Goal: Task Accomplishment & Management: Manage account settings

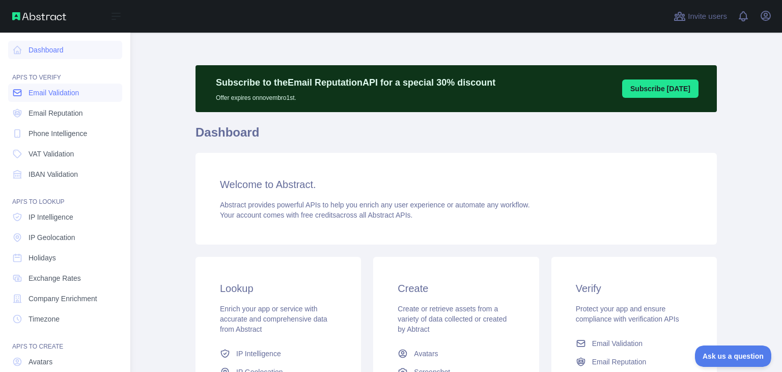
click at [70, 95] on span "Email Validation" at bounding box center [54, 93] width 50 height 10
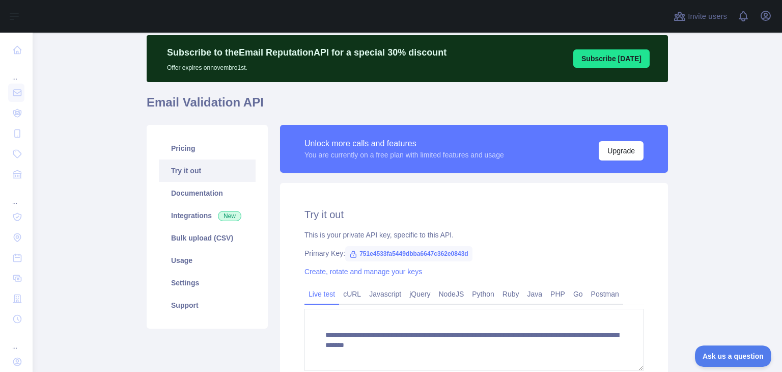
scroll to position [102, 0]
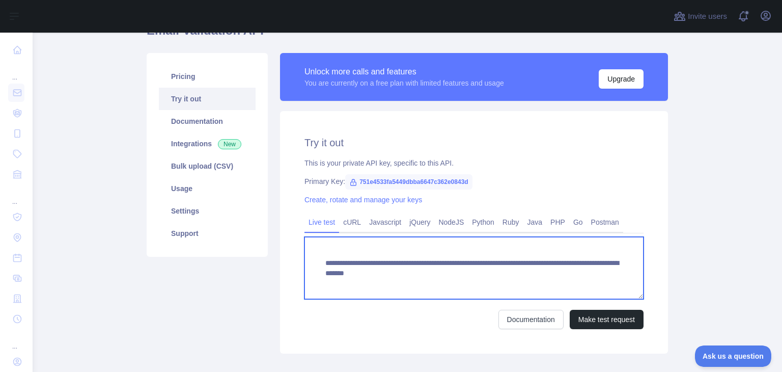
click at [575, 270] on textarea "**********" at bounding box center [474, 268] width 339 height 62
drag, startPoint x: 499, startPoint y: 274, endPoint x: 665, endPoint y: 263, distance: 166.4
click at [665, 263] on div "**********" at bounding box center [474, 203] width 400 height 301
click at [612, 275] on textarea "**********" at bounding box center [474, 268] width 339 height 62
paste textarea
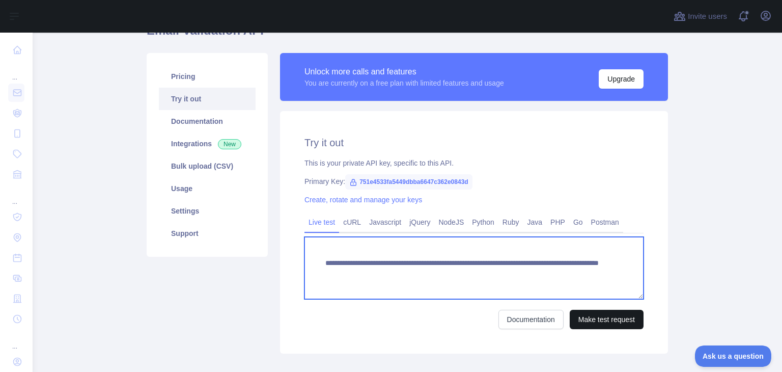
type textarea "**********"
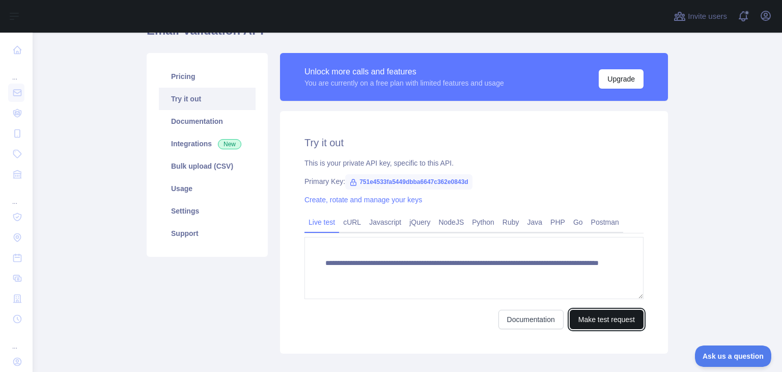
click at [597, 321] on button "Make test request" at bounding box center [607, 319] width 74 height 19
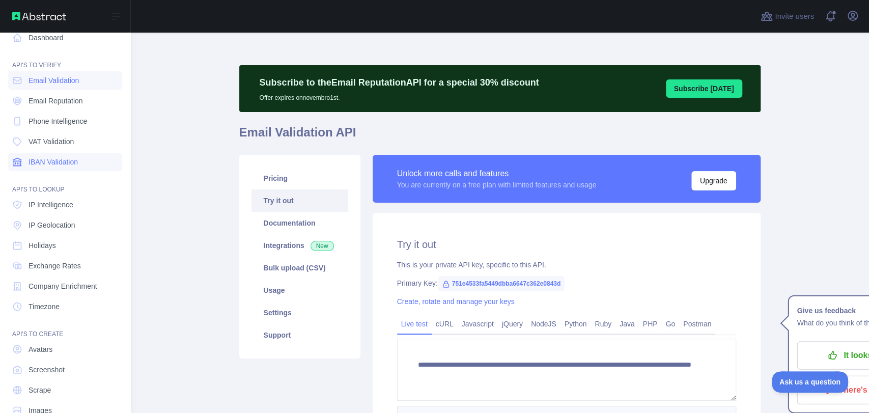
scroll to position [0, 0]
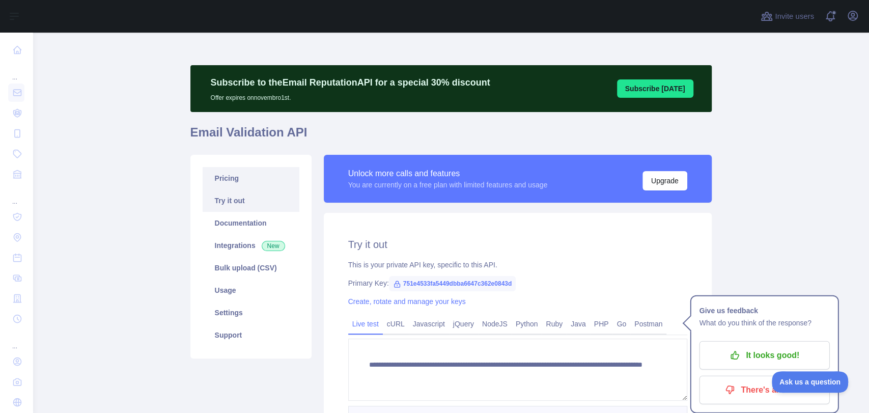
click at [239, 181] on link "Pricing" at bounding box center [251, 178] width 97 height 22
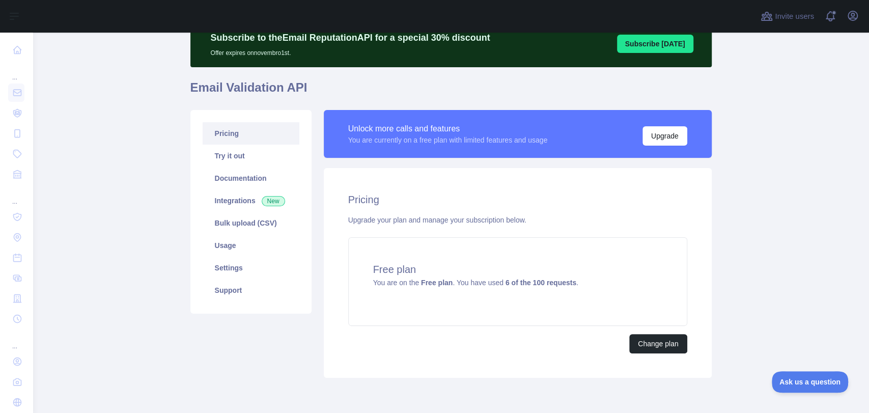
scroll to position [85, 0]
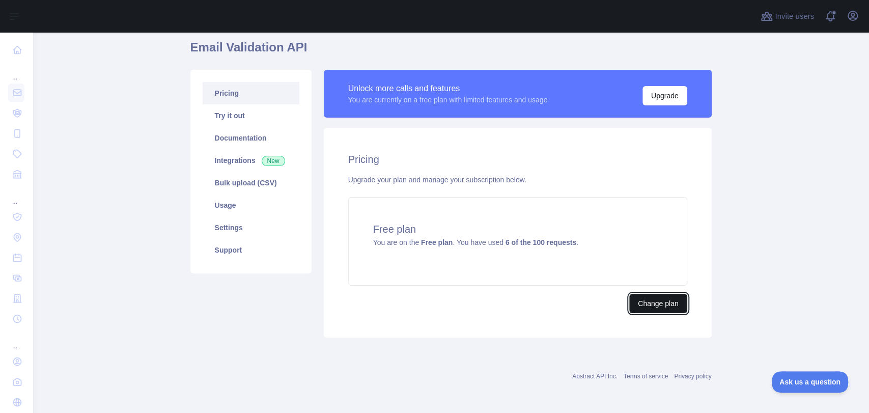
click at [670, 301] on button "Change plan" at bounding box center [659, 303] width 58 height 19
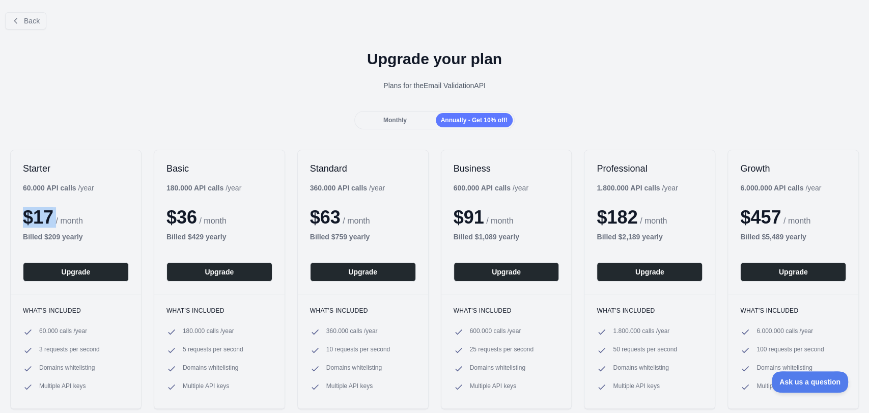
drag, startPoint x: 20, startPoint y: 189, endPoint x: 56, endPoint y: 216, distance: 44.6
click at [56, 216] on div "Starter 60.000 API calls / year $ 17 / month Billed $ 209 yearly Upgrade" at bounding box center [76, 222] width 130 height 144
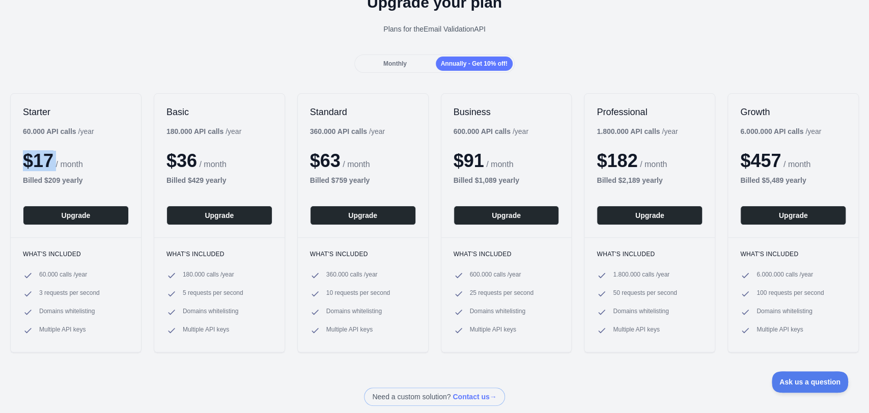
scroll to position [0, 0]
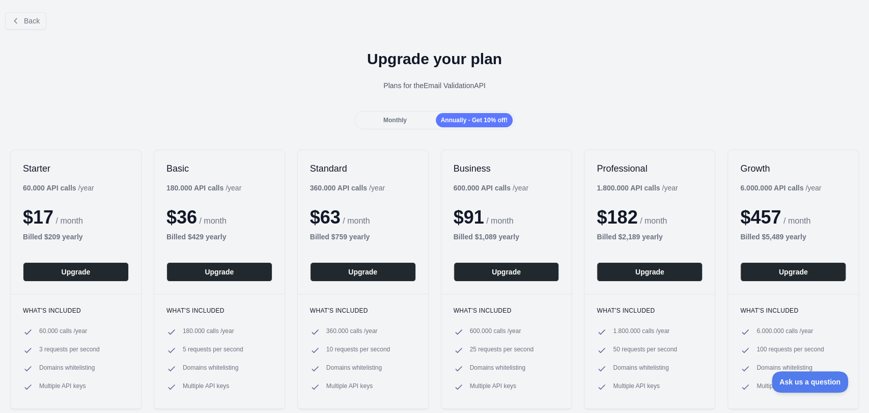
click at [388, 119] on span "Monthly" at bounding box center [395, 120] width 23 height 7
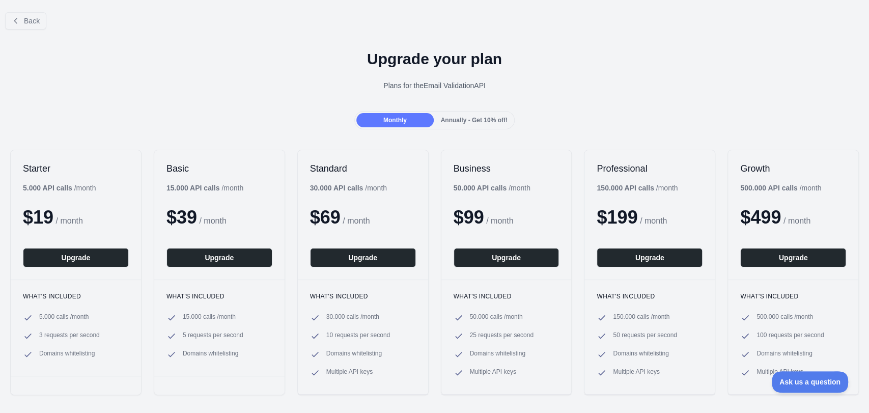
click at [456, 121] on span "Annually - Get 10% off!" at bounding box center [474, 120] width 67 height 7
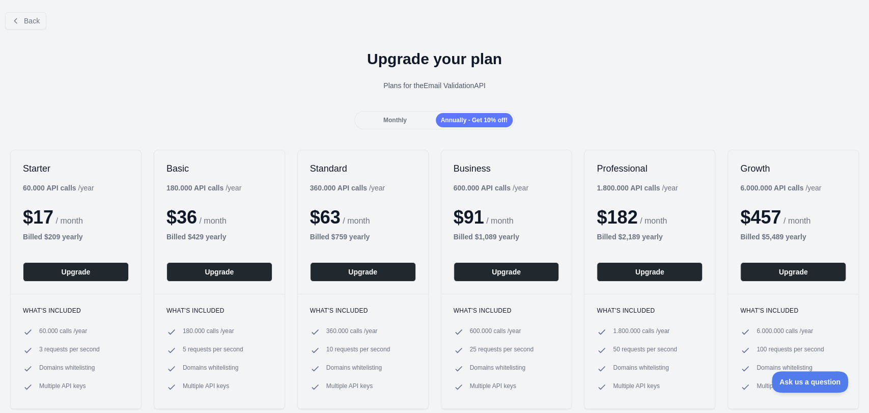
click at [394, 122] on span "Monthly" at bounding box center [395, 120] width 23 height 7
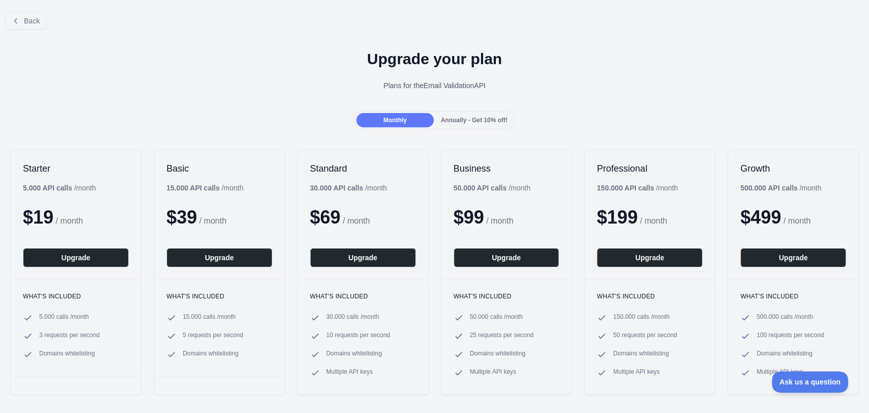
click at [456, 123] on span "Annually - Get 10% off!" at bounding box center [474, 120] width 67 height 7
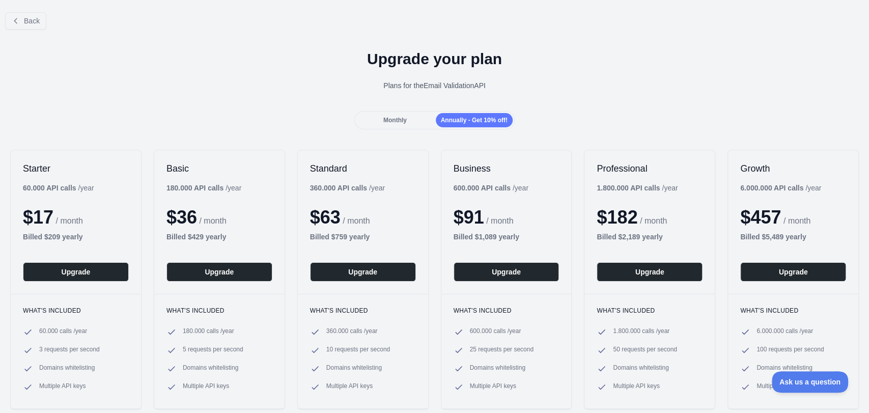
click at [401, 120] on span "Monthly" at bounding box center [395, 120] width 23 height 7
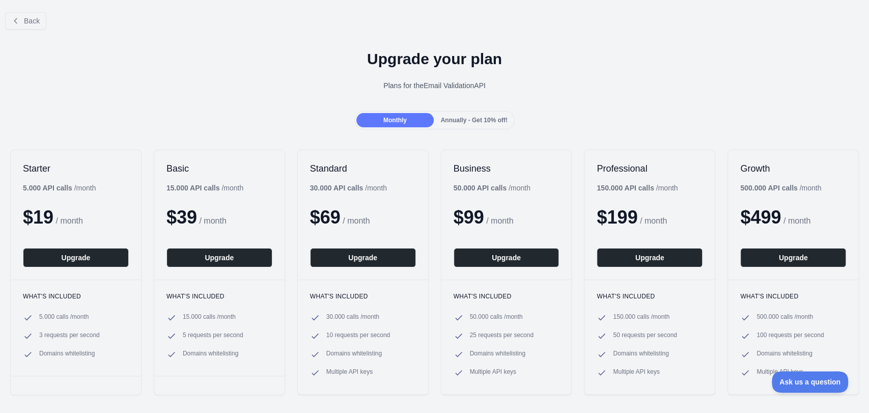
click at [444, 120] on span "Annually - Get 10% off!" at bounding box center [474, 120] width 67 height 7
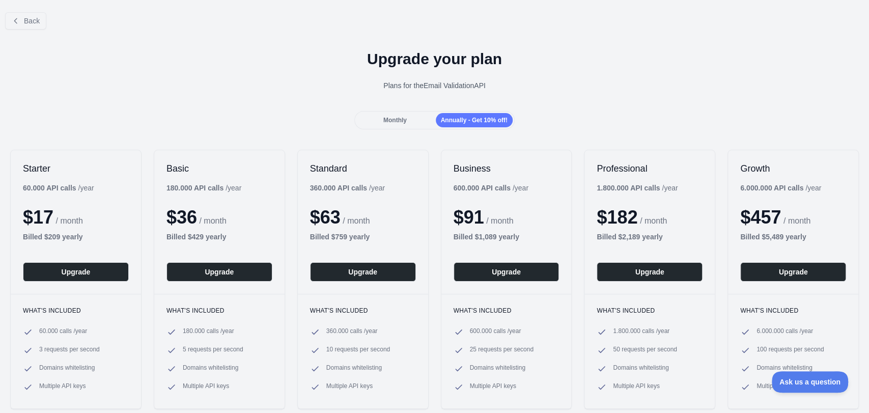
click at [412, 120] on div "Monthly" at bounding box center [395, 120] width 77 height 14
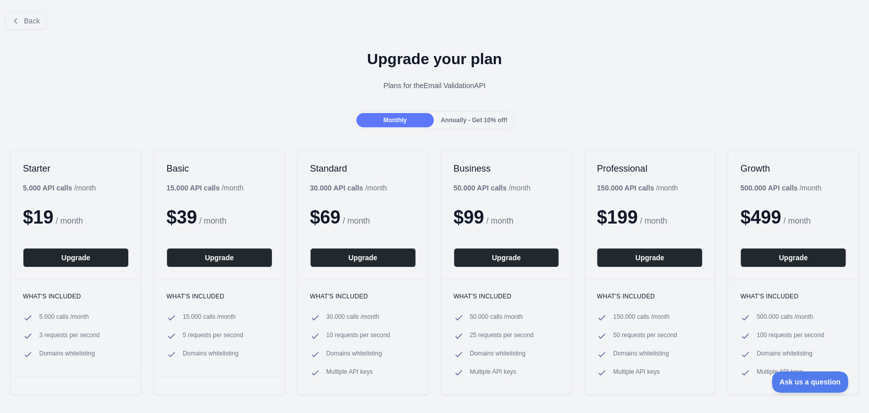
click at [451, 119] on span "Annually - Get 10% off!" at bounding box center [474, 120] width 67 height 7
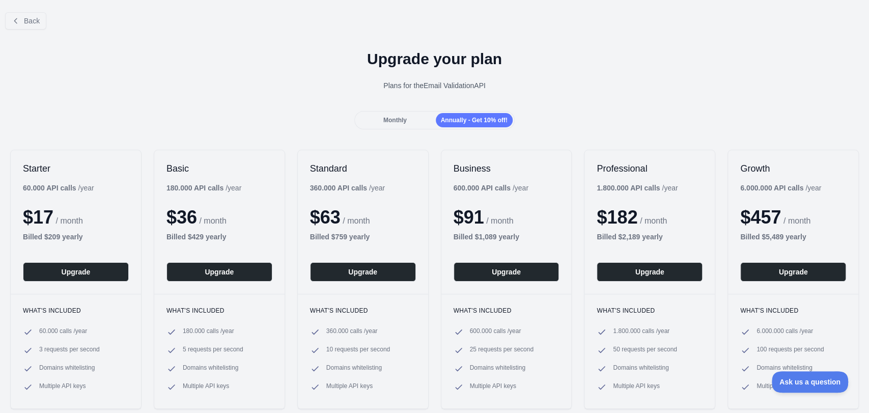
click at [409, 118] on div "Monthly" at bounding box center [395, 120] width 77 height 14
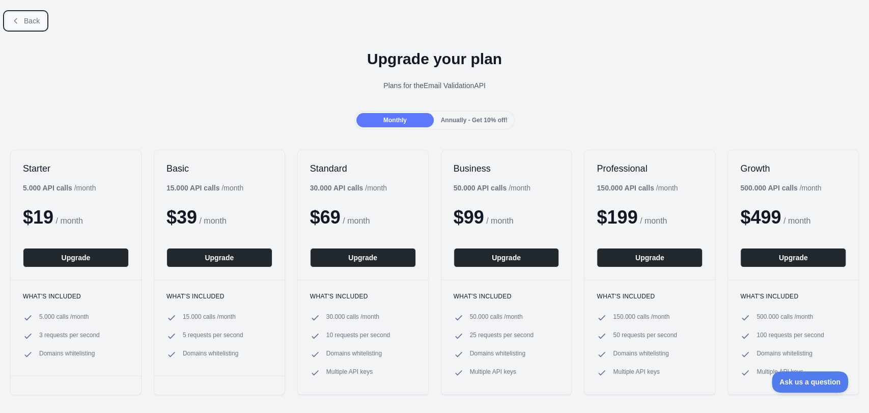
click at [15, 16] on button "Back" at bounding box center [25, 20] width 41 height 17
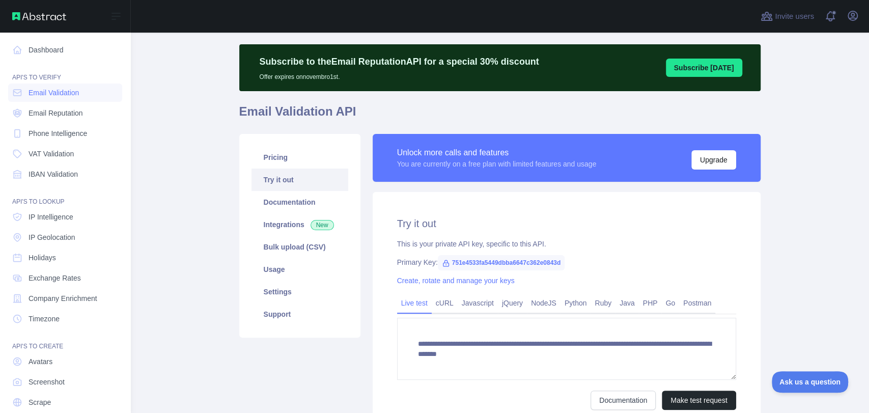
scroll to position [35, 0]
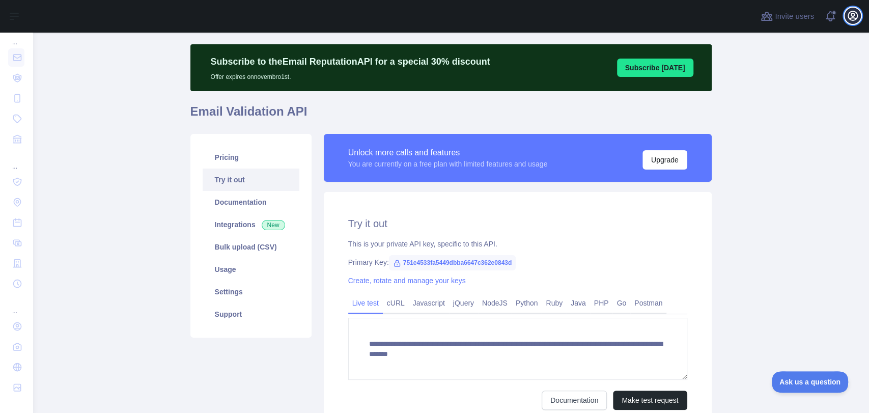
click at [782, 13] on icon "button" at bounding box center [853, 16] width 12 height 12
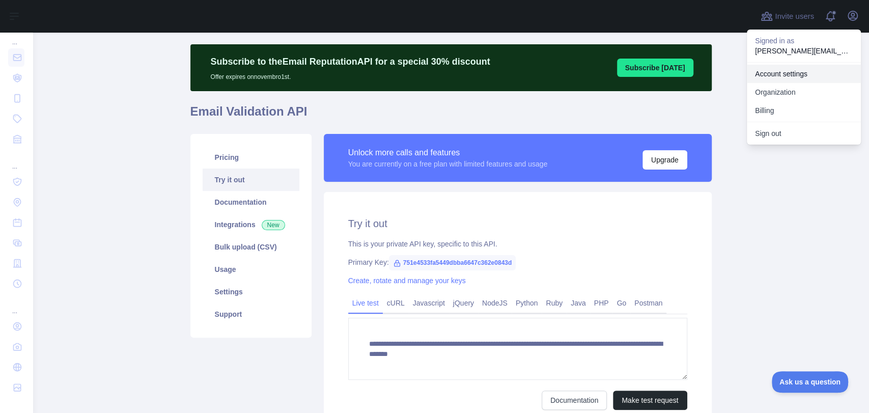
click at [782, 77] on link "Account settings" at bounding box center [804, 74] width 114 height 18
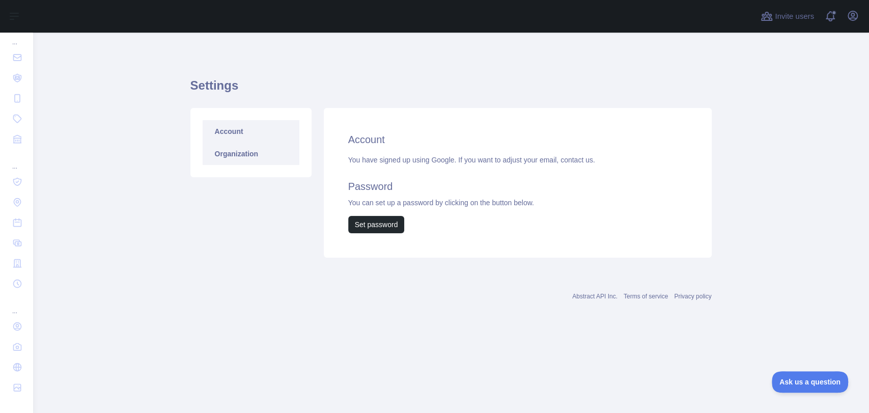
click at [260, 154] on link "Organization" at bounding box center [251, 154] width 97 height 22
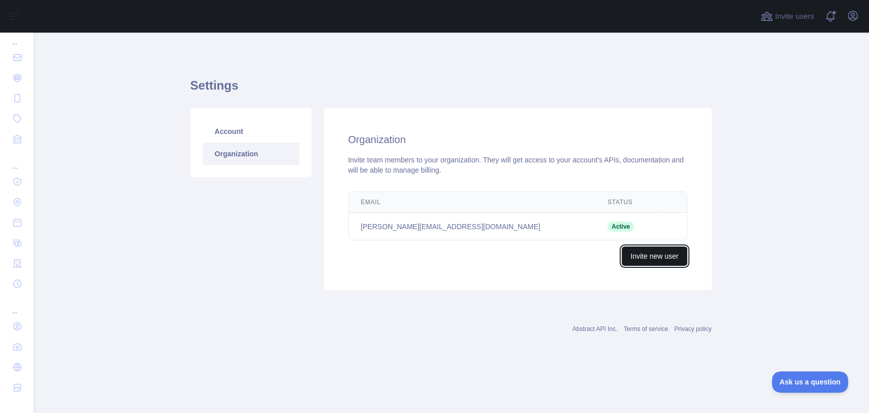
click at [661, 257] on button "Invite new user" at bounding box center [654, 256] width 65 height 19
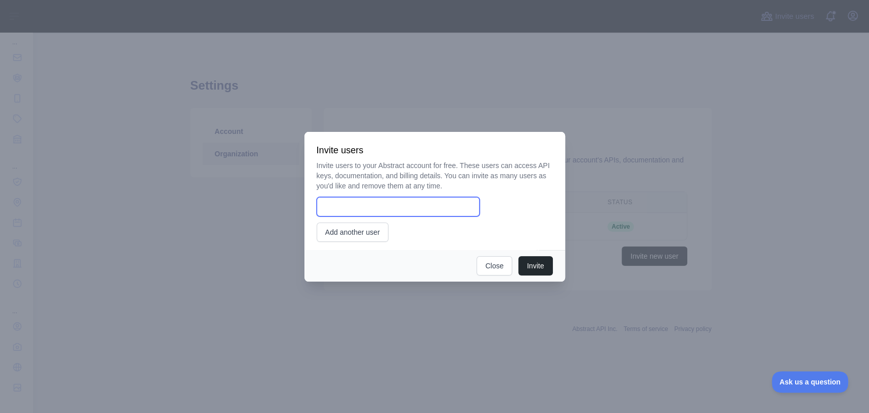
click at [401, 210] on input "email" at bounding box center [398, 206] width 163 height 19
type input "**********"
click at [526, 263] on button "Invite" at bounding box center [536, 265] width 34 height 19
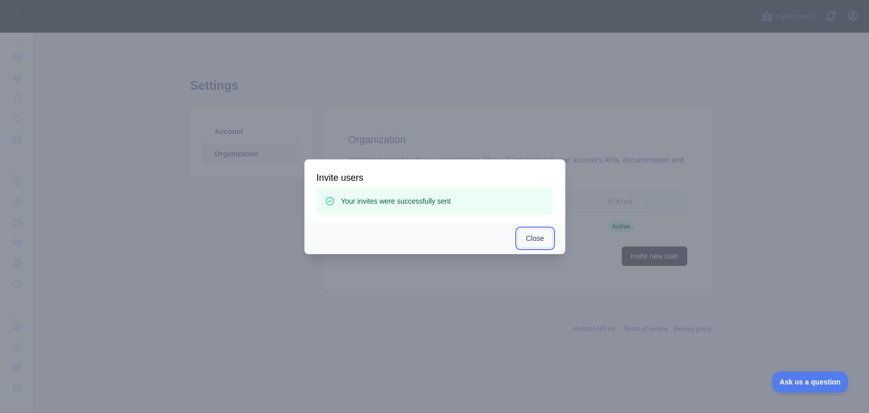
click at [539, 242] on button "Close" at bounding box center [536, 238] width 36 height 19
